Goal: Information Seeking & Learning: Learn about a topic

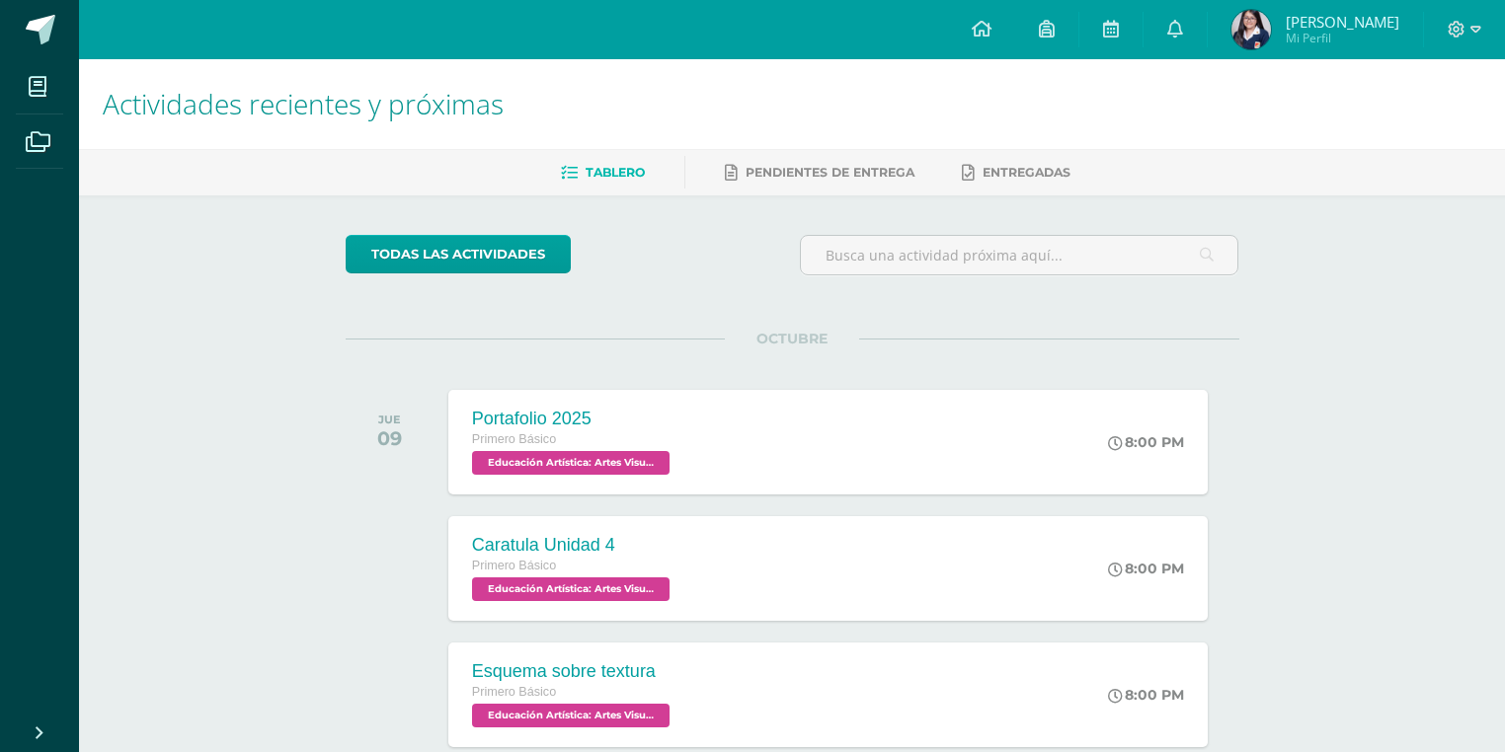
scroll to position [865, 0]
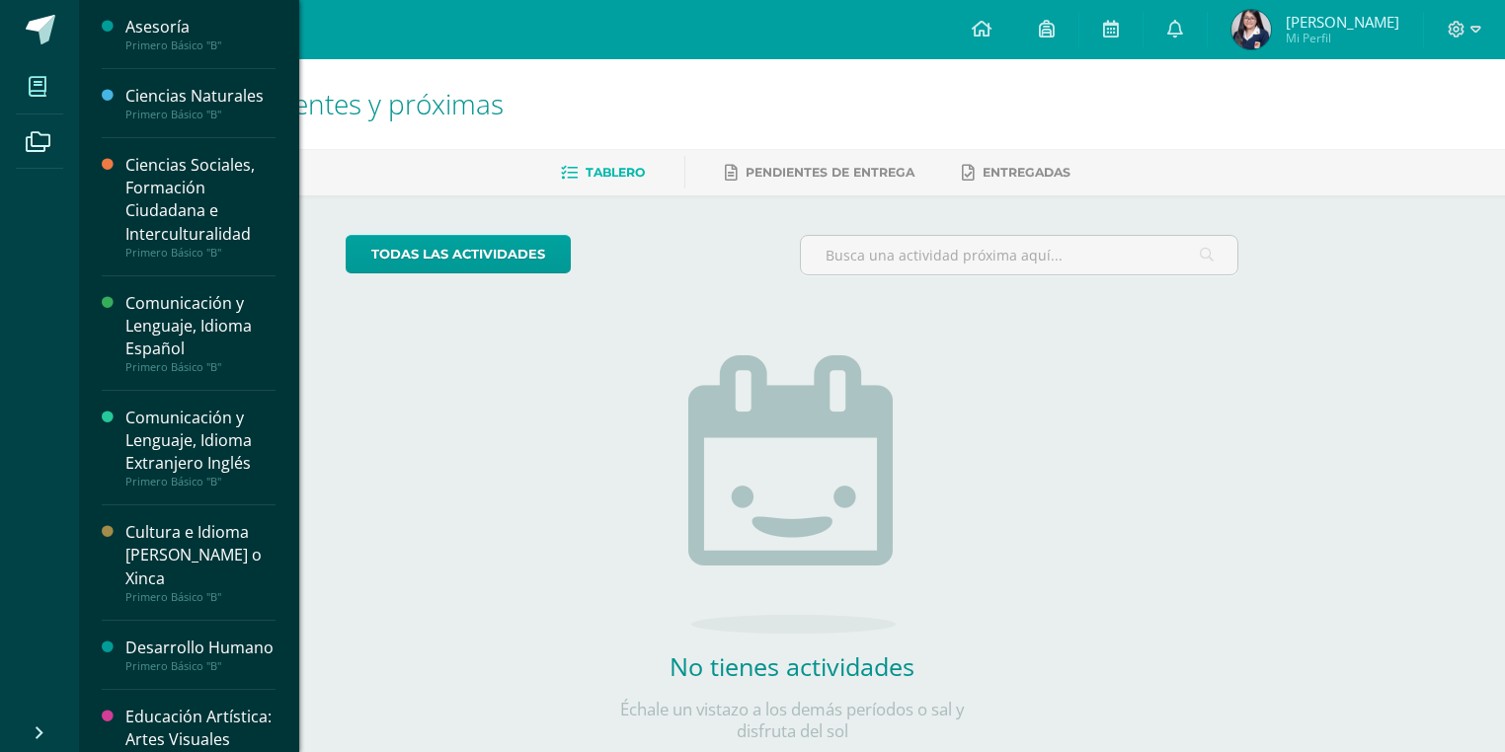
click at [43, 74] on span at bounding box center [38, 86] width 44 height 44
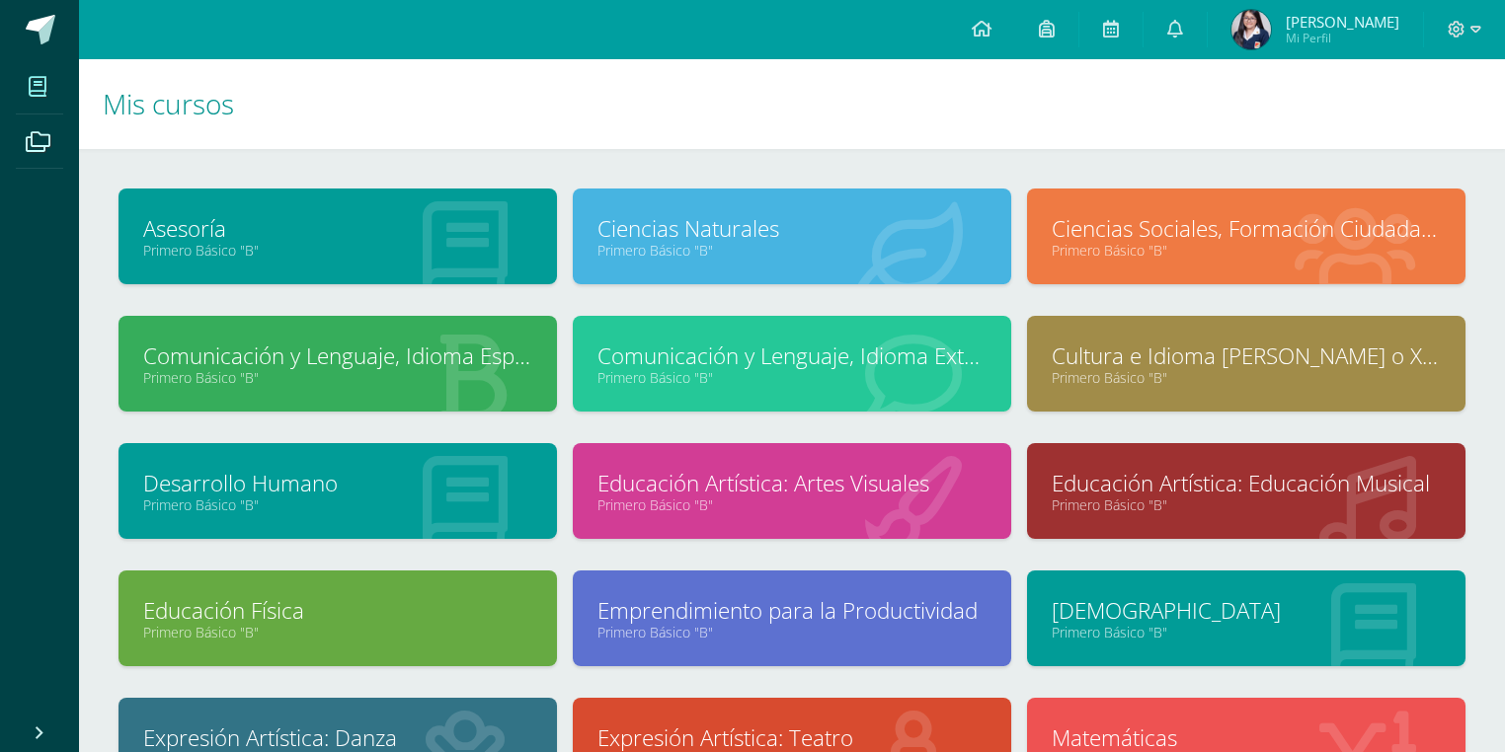
click at [439, 406] on icon at bounding box center [470, 377] width 73 height 97
click at [430, 363] on link "Comunicación y Lenguaje, Idioma Español" at bounding box center [337, 356] width 389 height 31
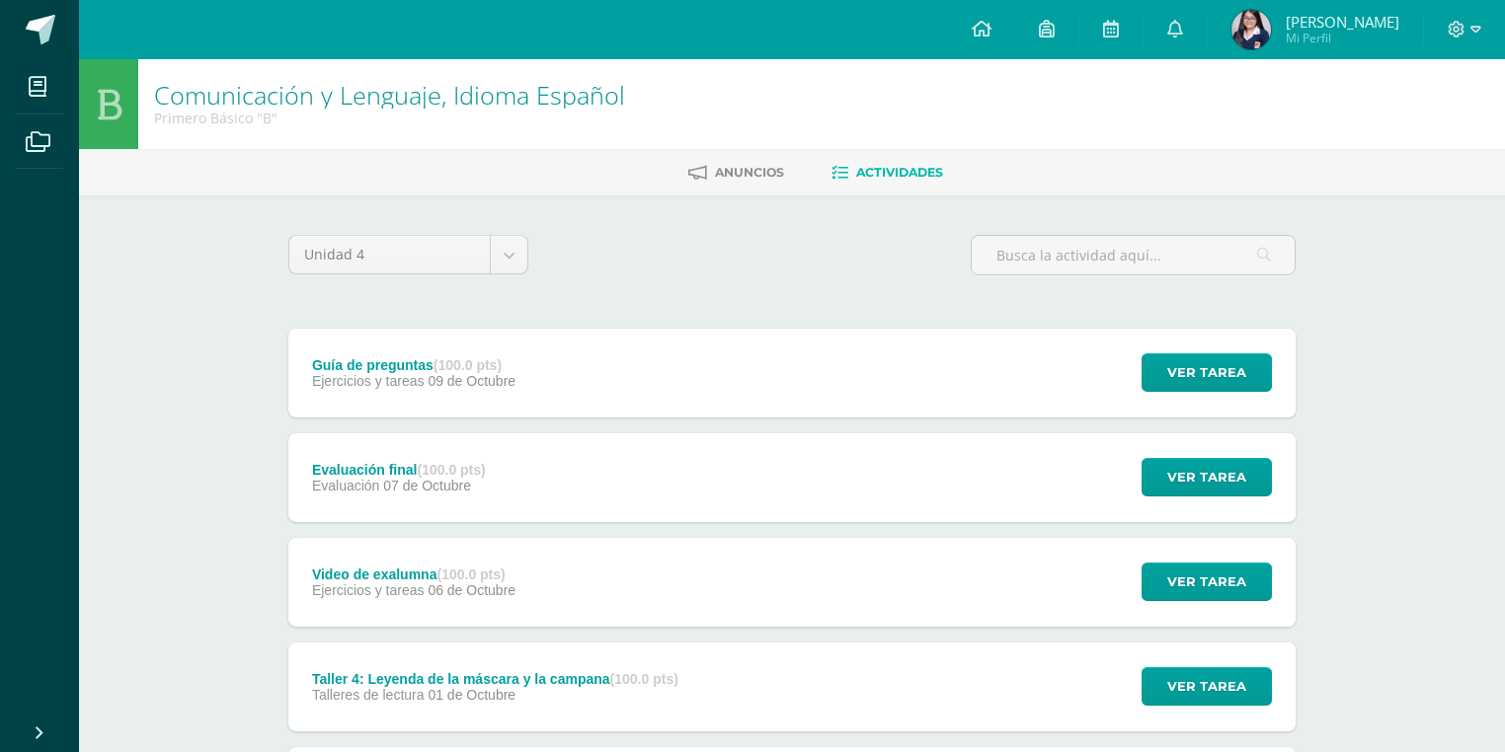
click at [430, 363] on div "Guía de preguntas (100.0 pts)" at bounding box center [413, 365] width 203 height 16
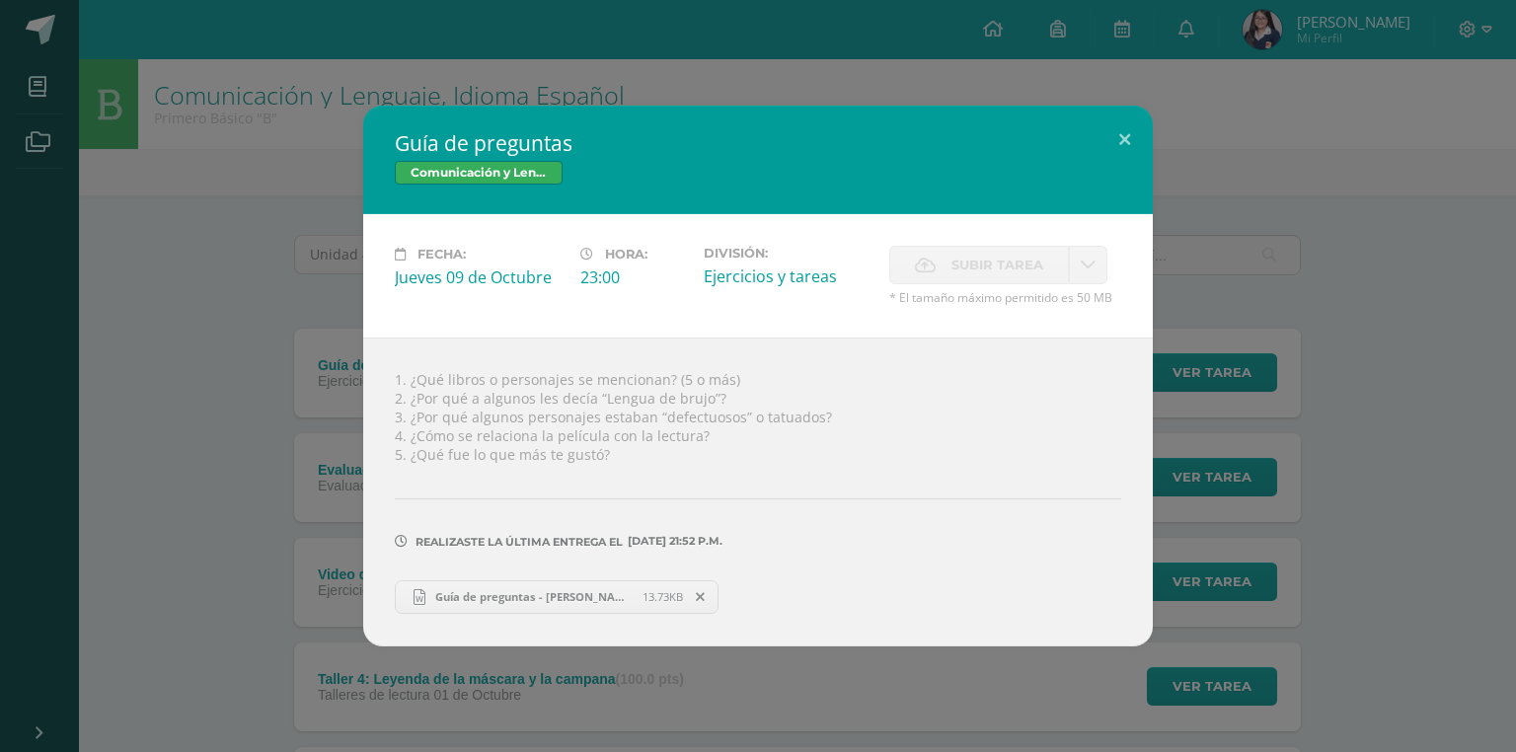
click at [118, 336] on div "Guía de preguntas Comunicación y Lenguaje, Idioma Español Fecha: Jueves 09 de O…" at bounding box center [758, 376] width 1501 height 540
